Goal: Task Accomplishment & Management: Complete application form

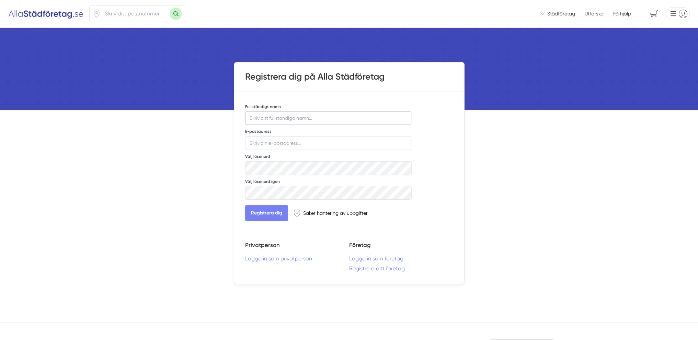
click at [325, 122] on input "Fullständigt namn" at bounding box center [328, 118] width 167 height 14
type input "B"
type input "Ekis"
type input "[EMAIL_ADDRESS][DOMAIN_NAME]"
click at [270, 212] on button "Registrera dig" at bounding box center [266, 213] width 43 height 16
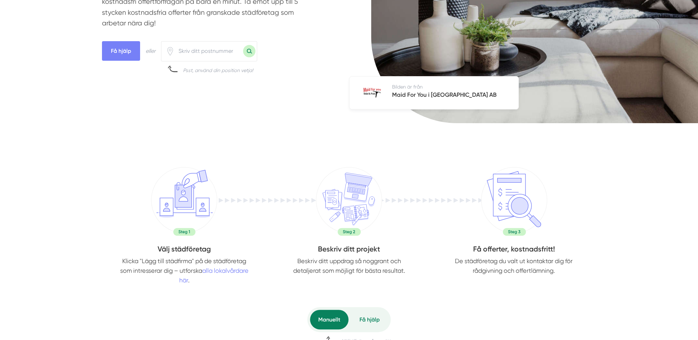
scroll to position [172, 0]
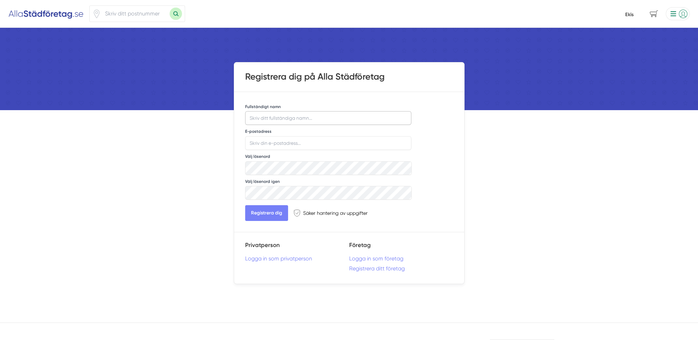
type input "Ekis"
click at [208, 205] on div "Vi ser till att du snabbt får offerter från seriösa städfirmor! Vi introducerar…" at bounding box center [349, 315] width 698 height 631
click at [63, 15] on img at bounding box center [46, 13] width 76 height 11
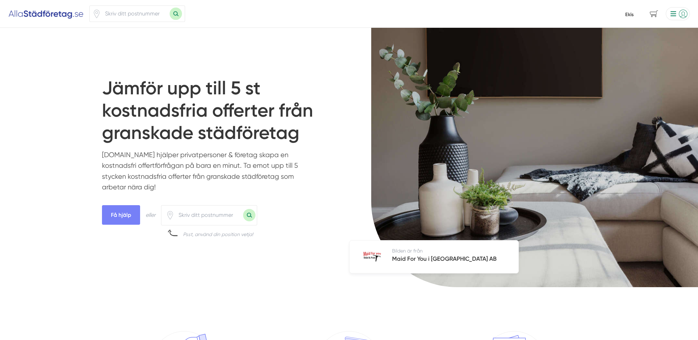
click at [209, 218] on input "number" at bounding box center [208, 215] width 69 height 16
paste input "41802"
type input "41802"
click at [129, 218] on span "Få hjälp" at bounding box center [121, 215] width 38 height 20
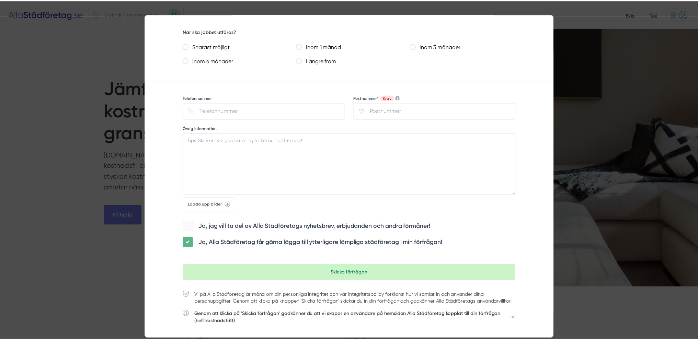
scroll to position [404, 0]
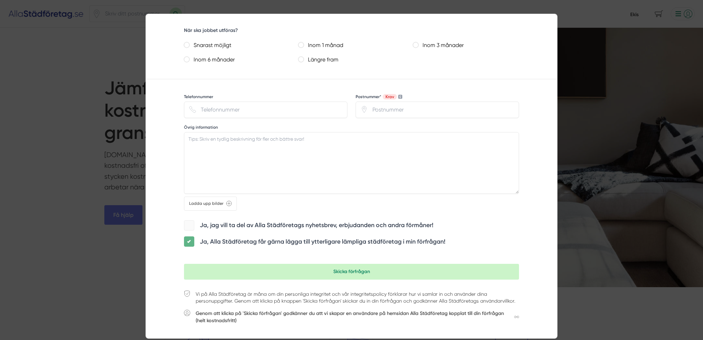
click at [49, 236] on div at bounding box center [351, 170] width 703 height 340
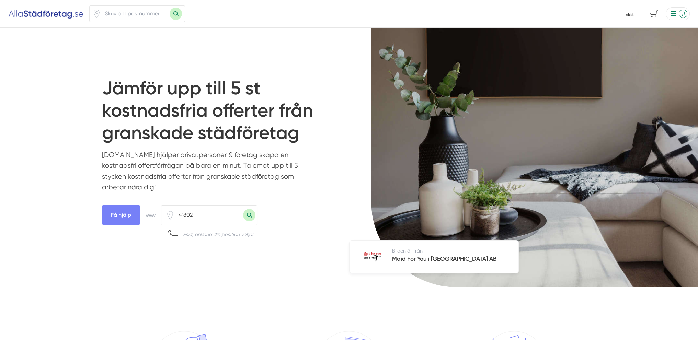
click at [68, 15] on img at bounding box center [46, 13] width 76 height 11
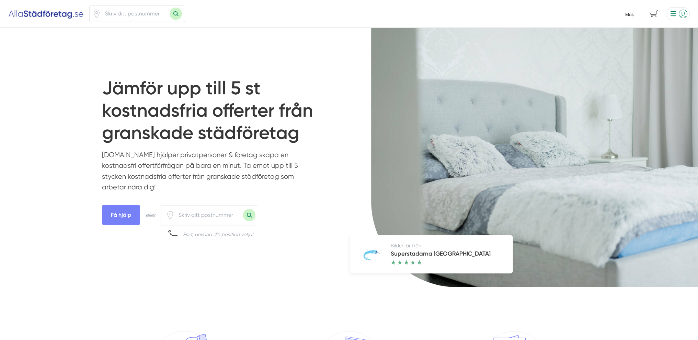
click at [681, 15] on li at bounding box center [676, 13] width 27 height 13
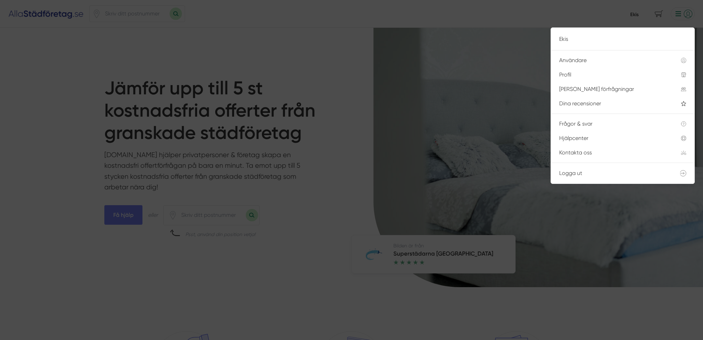
click at [58, 72] on div at bounding box center [351, 170] width 703 height 340
